Goal: Task Accomplishment & Management: Manage account settings

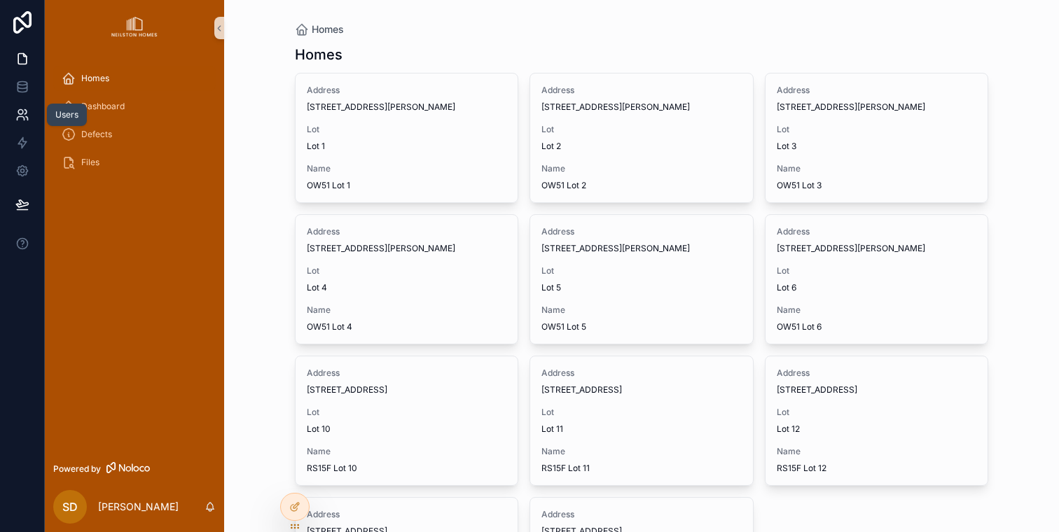
click at [27, 116] on icon at bounding box center [22, 115] width 14 height 14
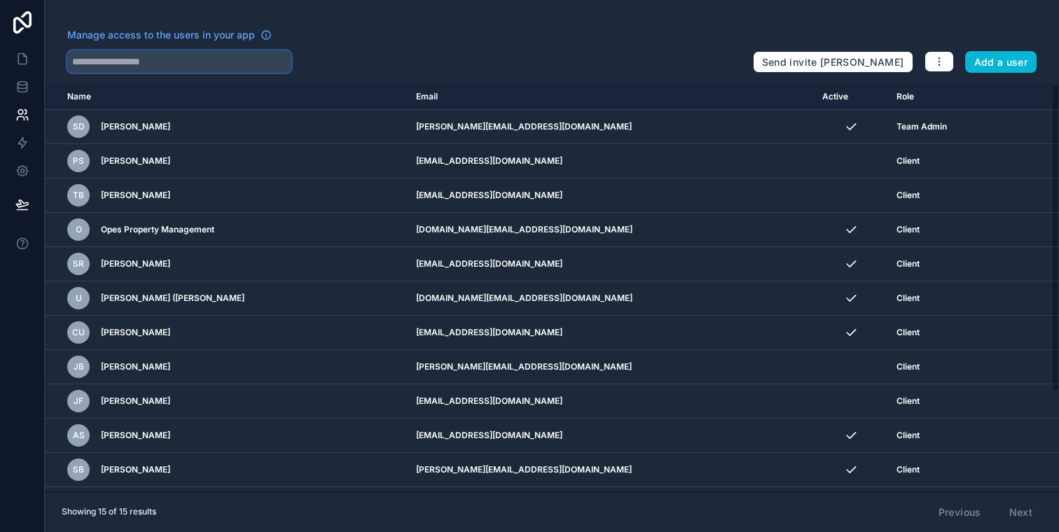
click at [144, 67] on input "text" at bounding box center [179, 61] width 224 height 22
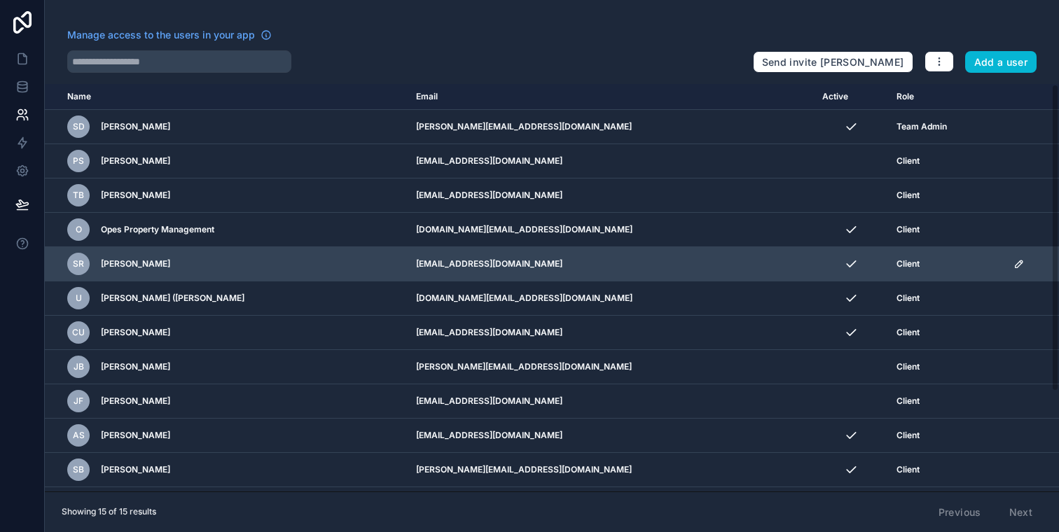
click at [1013, 263] on icon "scrollable content" at bounding box center [1018, 263] width 11 height 11
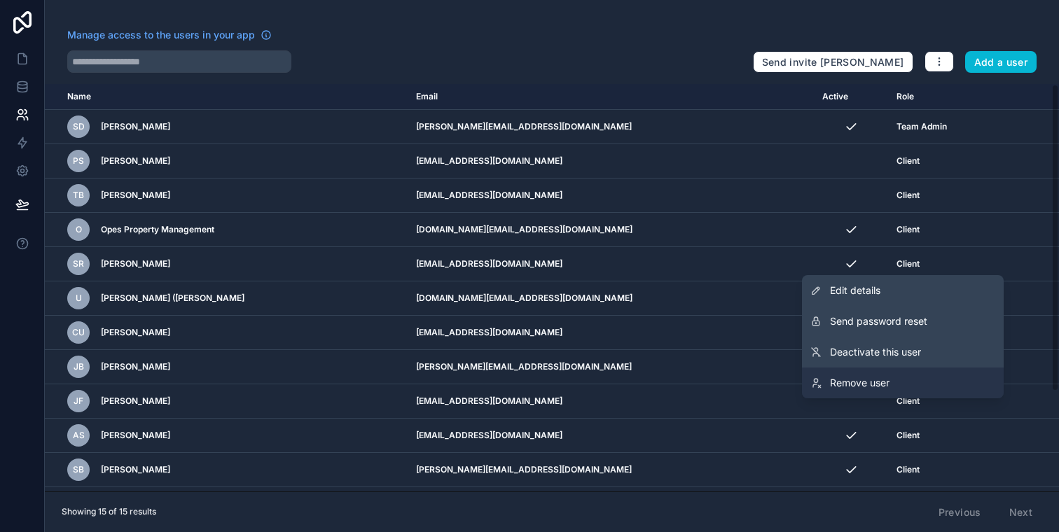
click at [869, 378] on span "Remove user" at bounding box center [860, 383] width 60 height 14
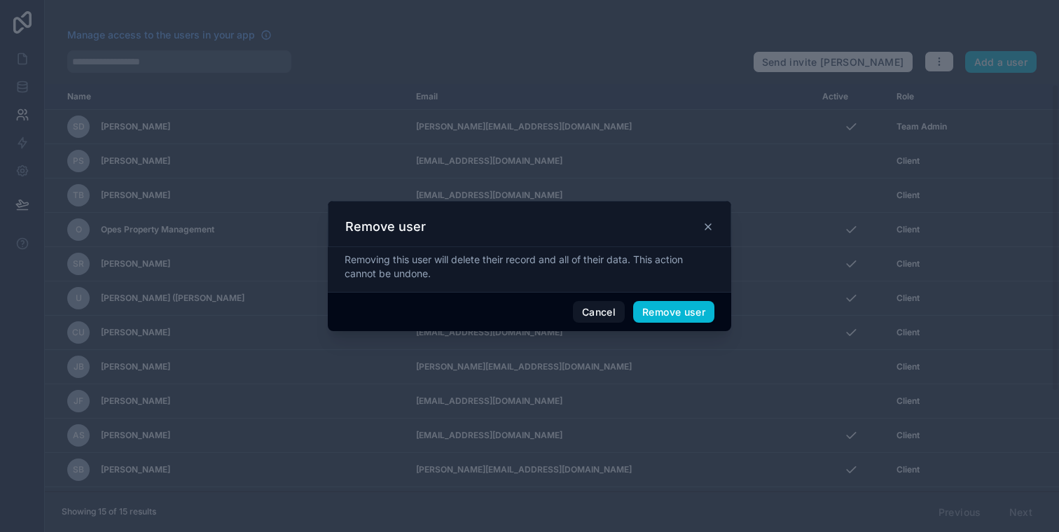
click at [489, 270] on div "Removing this user will delete their record and all of their data. This action …" at bounding box center [529, 267] width 370 height 28
click at [665, 313] on button "Remove user" at bounding box center [673, 312] width 81 height 22
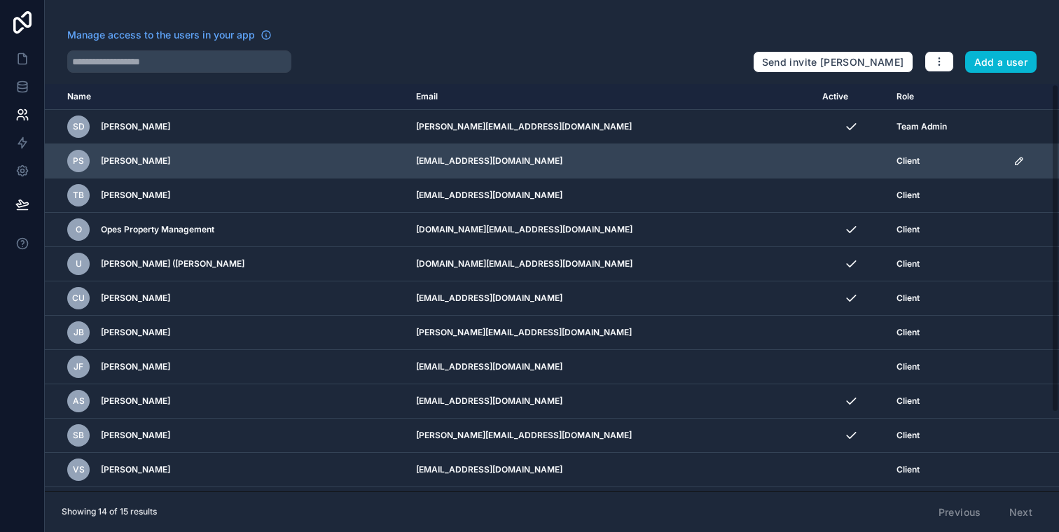
click at [1013, 163] on icon "scrollable content" at bounding box center [1018, 160] width 11 height 11
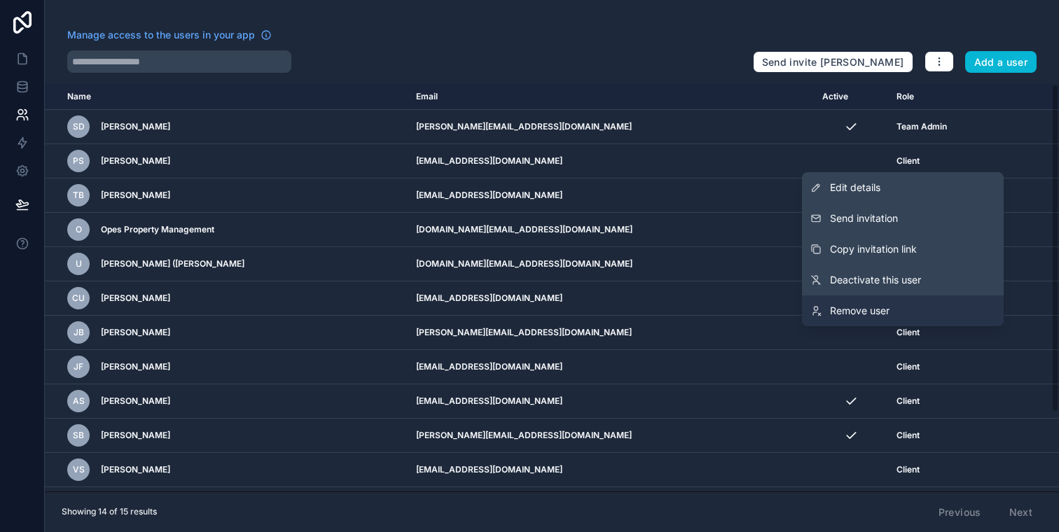
click at [857, 309] on span "Remove user" at bounding box center [860, 311] width 60 height 14
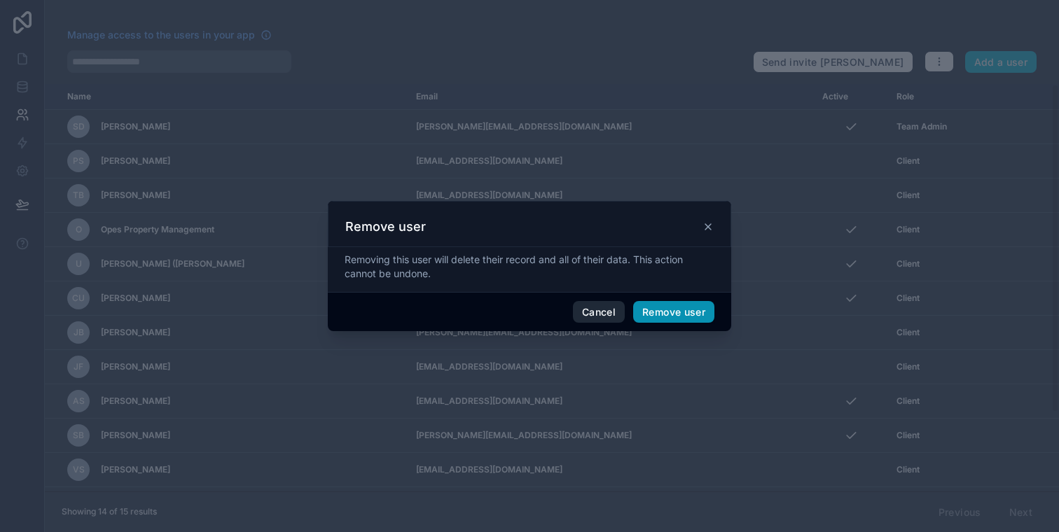
click at [664, 309] on button "Remove user" at bounding box center [673, 312] width 81 height 22
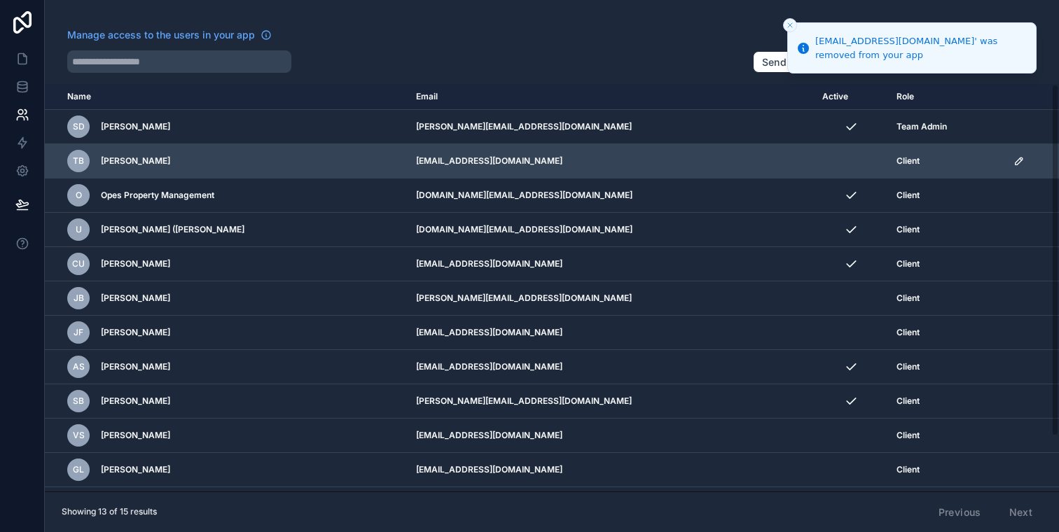
click at [1013, 160] on icon "scrollable content" at bounding box center [1018, 160] width 11 height 11
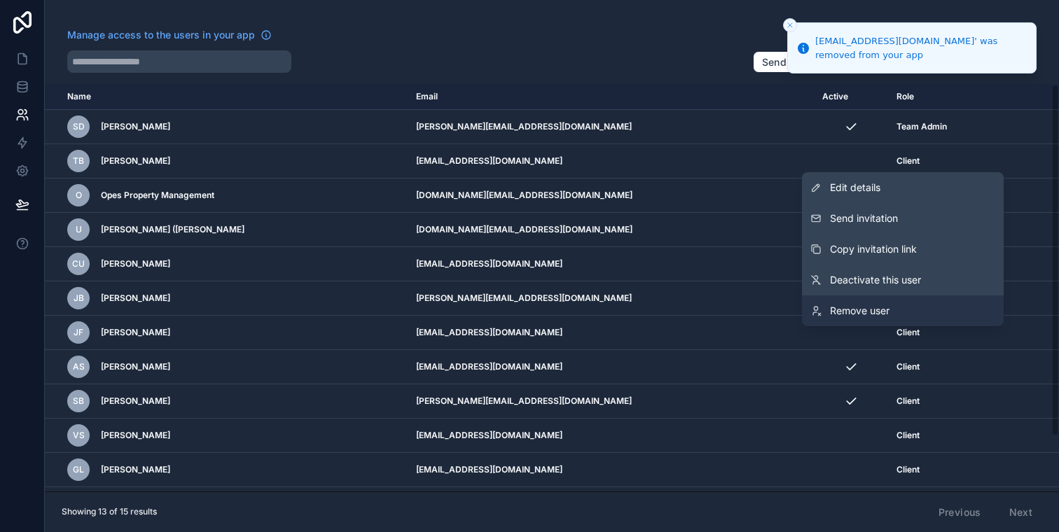
click at [869, 309] on span "Remove user" at bounding box center [860, 311] width 60 height 14
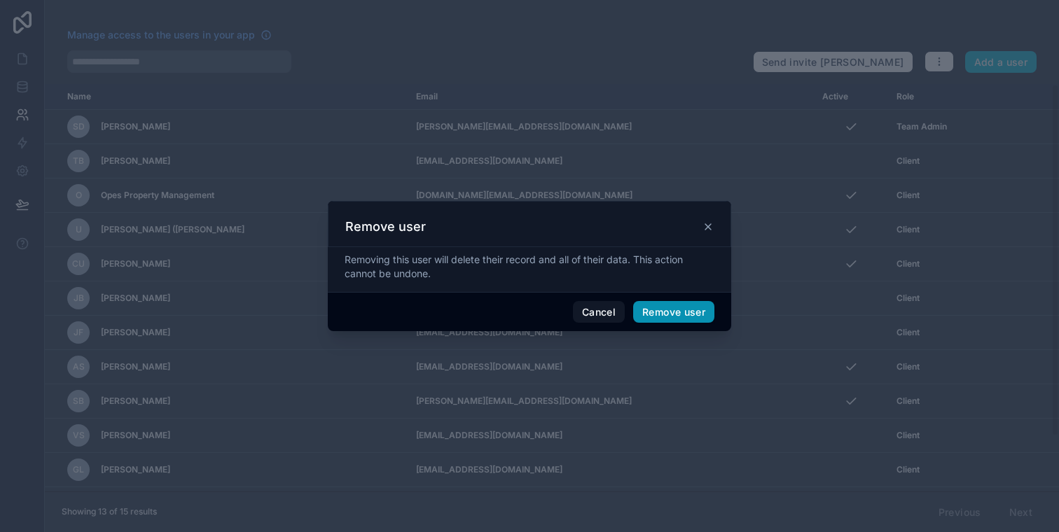
click at [642, 312] on button "Remove user" at bounding box center [673, 312] width 81 height 22
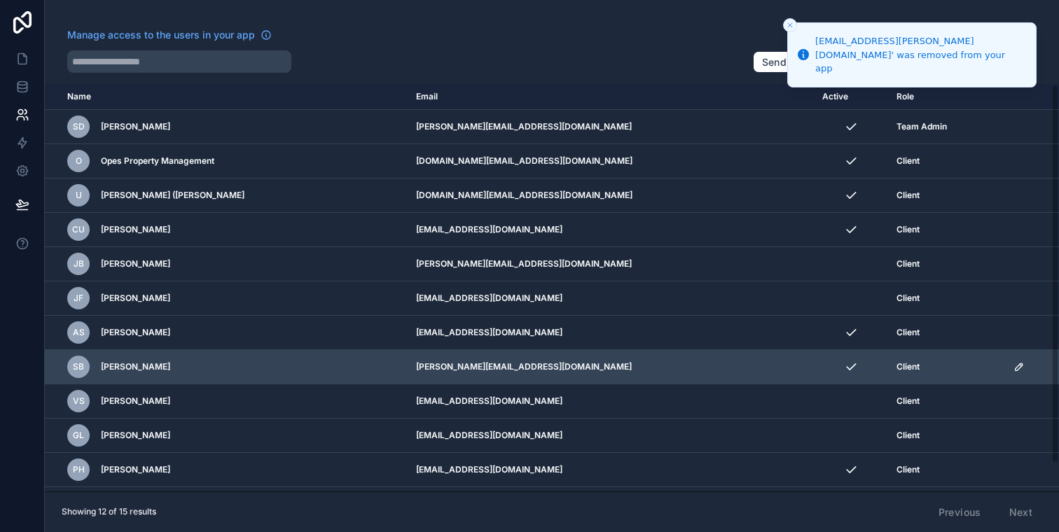
scroll to position [29, 0]
